Goal: Book appointment/travel/reservation

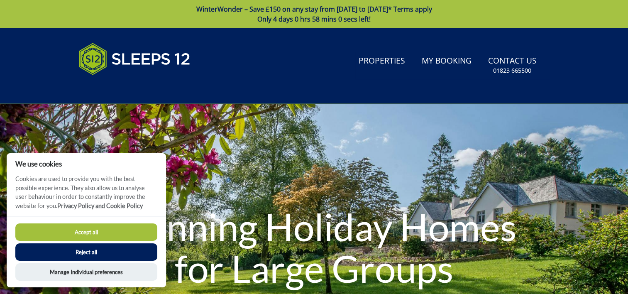
click at [82, 248] on button "Reject all" at bounding box center [86, 251] width 142 height 17
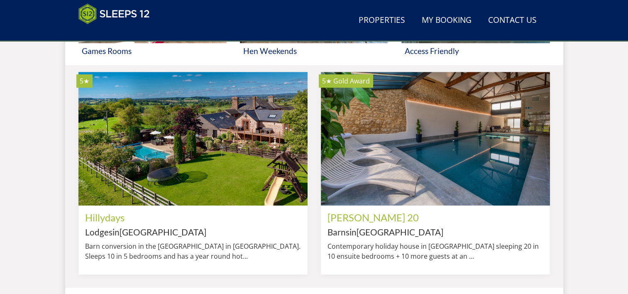
scroll to position [675, 0]
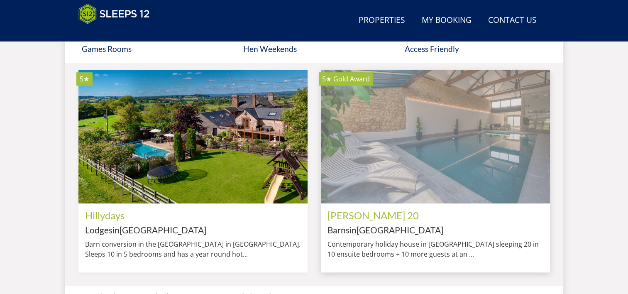
click at [479, 181] on img at bounding box center [435, 137] width 229 height 134
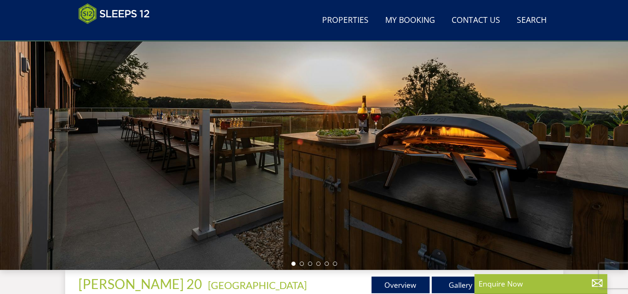
scroll to position [91, 0]
